Goal: Navigation & Orientation: Find specific page/section

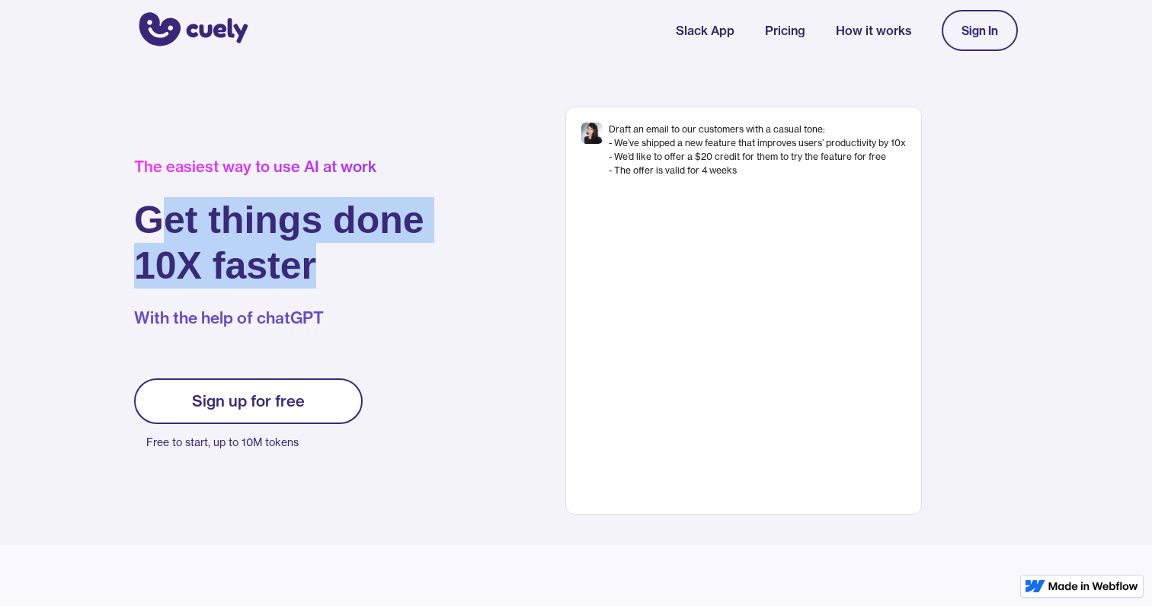
drag, startPoint x: 175, startPoint y: 224, endPoint x: 344, endPoint y: 256, distance: 172.1
click at [344, 256] on h1 "Get things done 10X faster" at bounding box center [279, 242] width 290 height 91
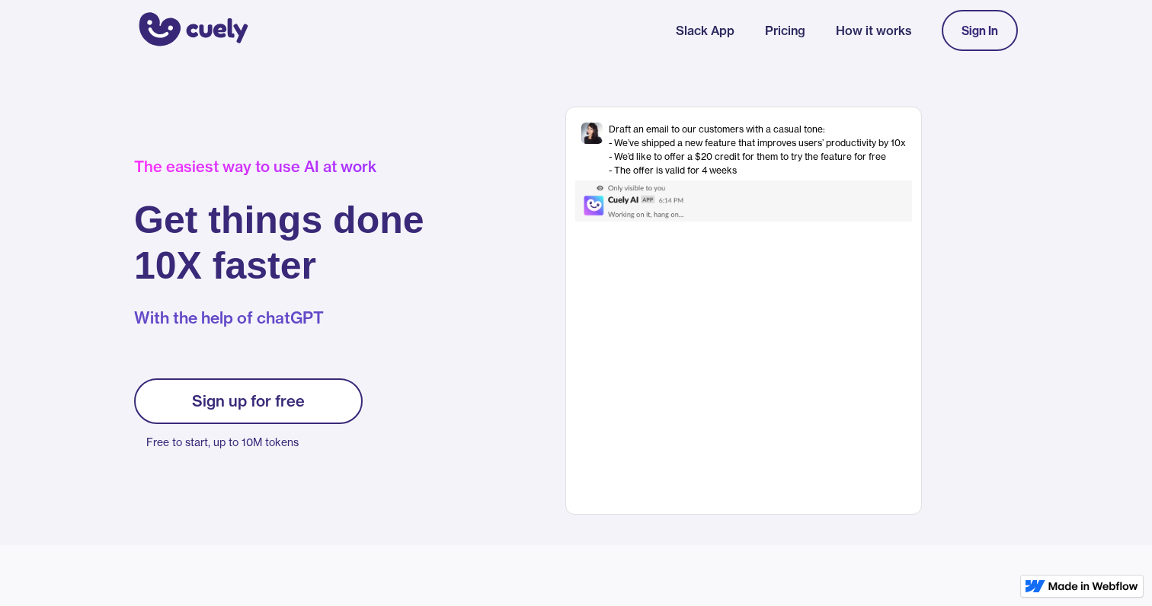
click at [404, 272] on h1 "Get things done 10X faster" at bounding box center [279, 242] width 290 height 91
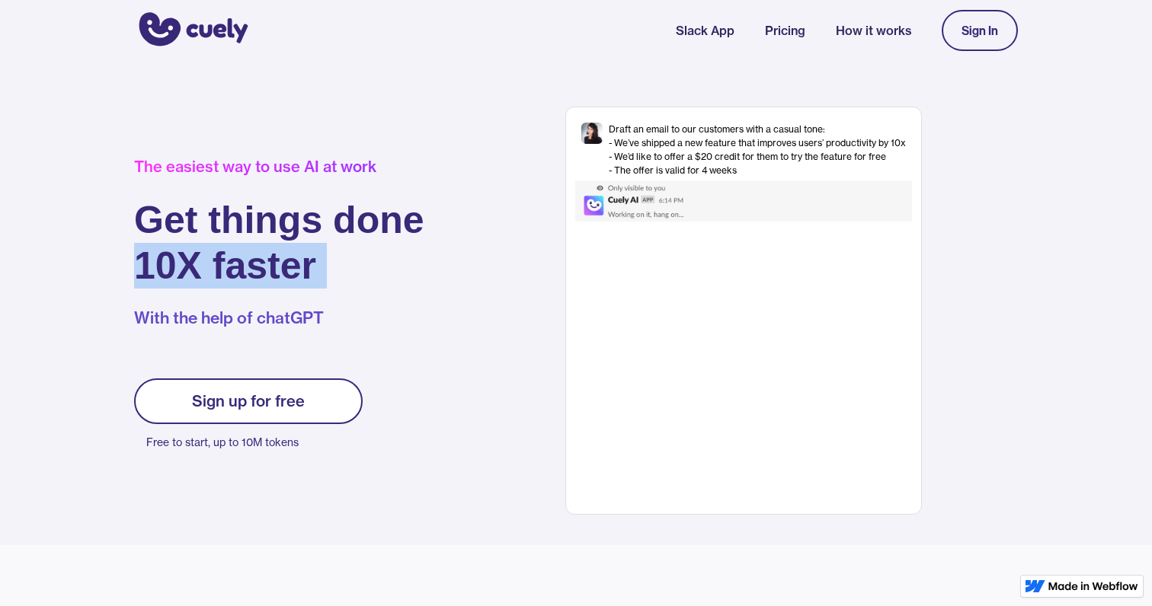
click at [404, 272] on h1 "Get things done 10X faster" at bounding box center [279, 242] width 290 height 91
click at [416, 272] on h1 "Get things done 10X faster" at bounding box center [279, 242] width 290 height 91
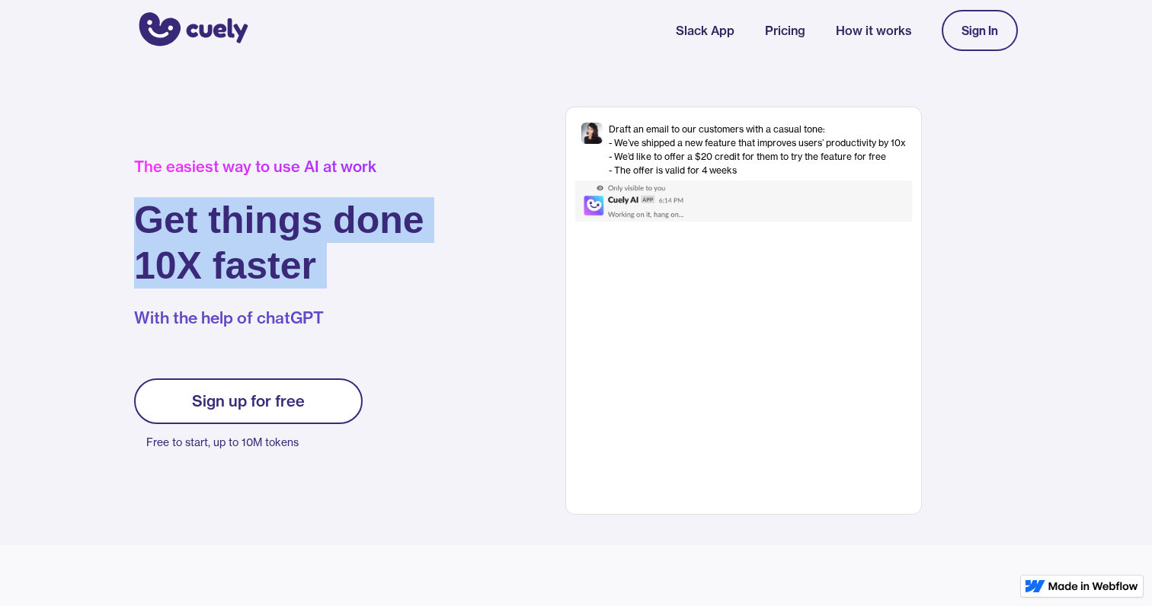
drag, startPoint x: 416, startPoint y: 272, endPoint x: 310, endPoint y: 224, distance: 116.2
click at [310, 224] on h1 "Get things done 10X faster" at bounding box center [279, 242] width 290 height 91
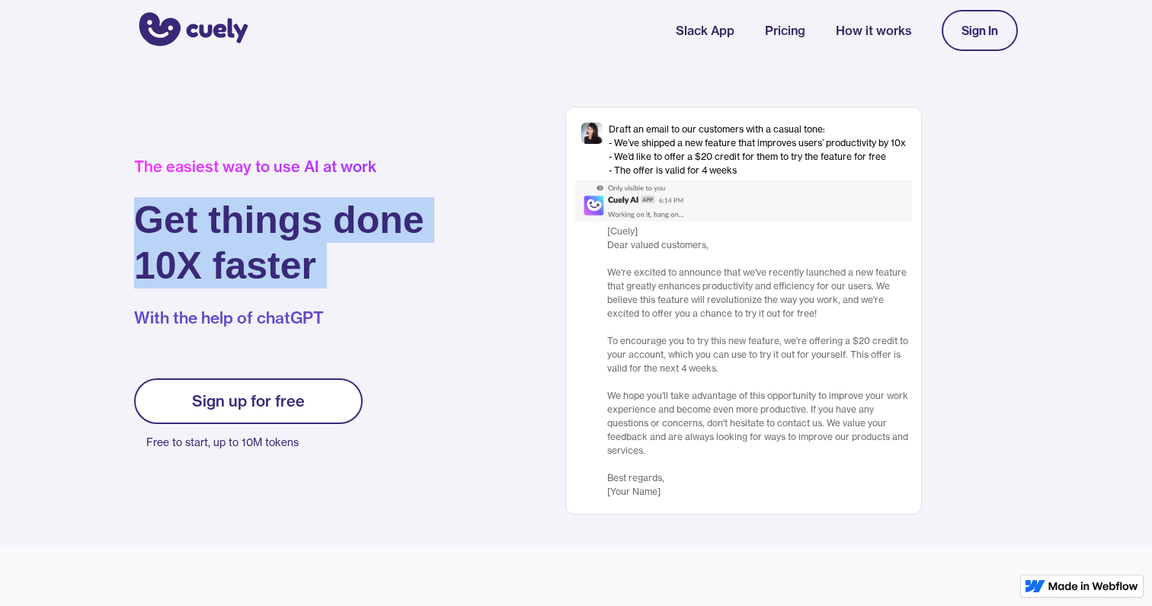
click at [310, 224] on h1 "Get things done 10X faster" at bounding box center [279, 242] width 290 height 91
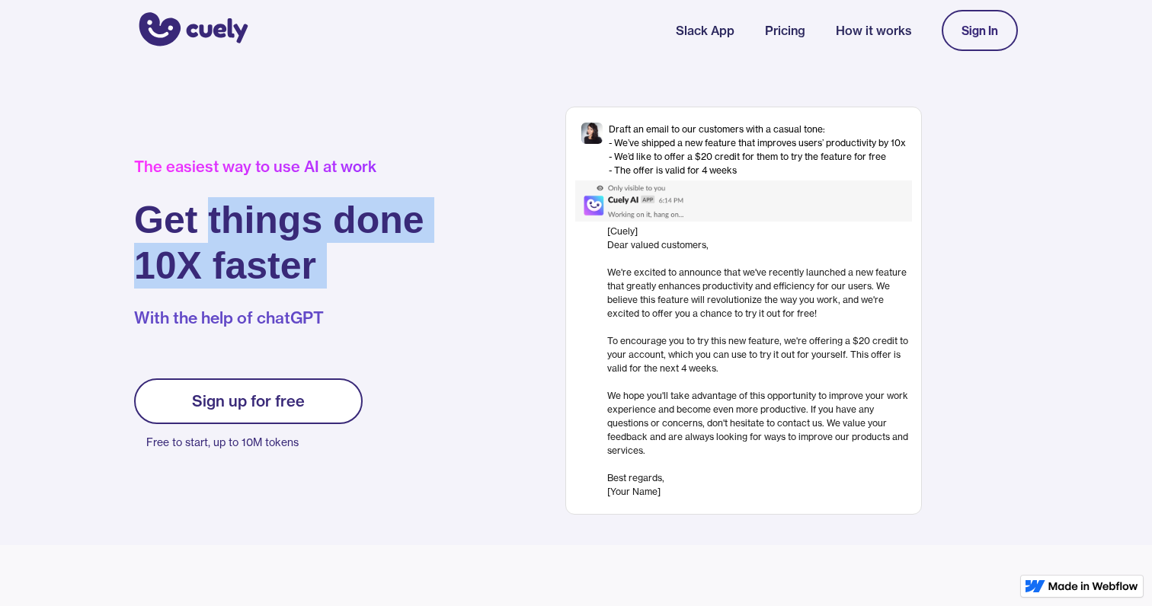
drag, startPoint x: 310, startPoint y: 224, endPoint x: 389, endPoint y: 267, distance: 90.3
click at [389, 267] on h1 "Get things done 10X faster" at bounding box center [279, 242] width 290 height 91
